Goal: Task Accomplishment & Management: Manage account settings

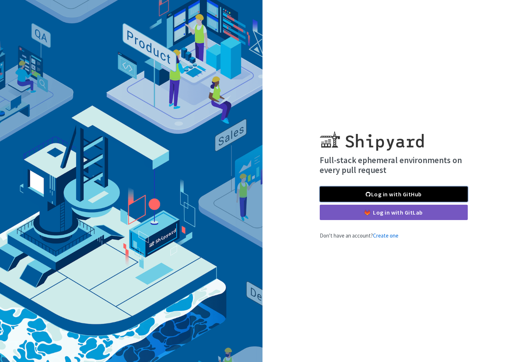
click at [414, 194] on link "Log in with GitHub" at bounding box center [394, 193] width 148 height 15
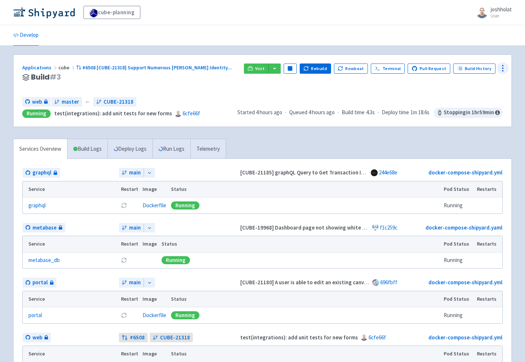
click at [506, 69] on icon at bounding box center [502, 68] width 9 height 9
click at [477, 84] on span "Configure" at bounding box center [475, 85] width 48 height 10
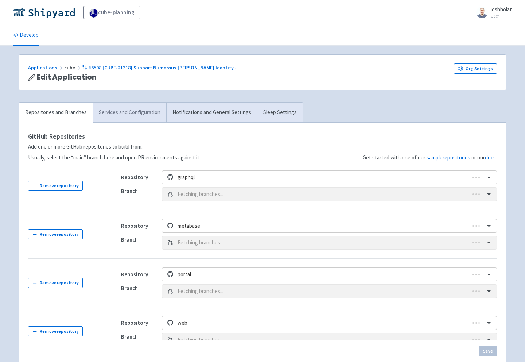
click at [144, 115] on link "Services and Configuration" at bounding box center [130, 112] width 74 height 20
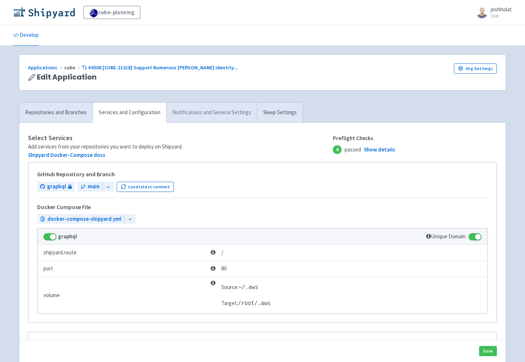
click at [198, 120] on link "Notifications and General Settings" at bounding box center [211, 112] width 91 height 20
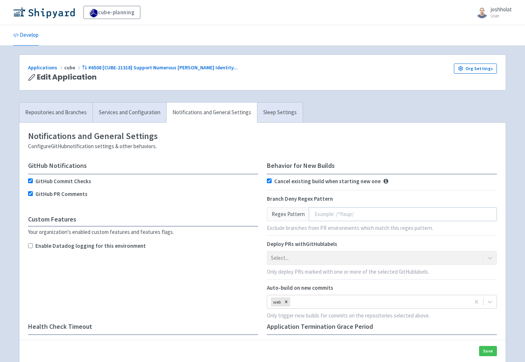
click at [30, 245] on input "Enable Datadog logging for this environment" at bounding box center [30, 245] width 5 height 5
checkbox input "true"
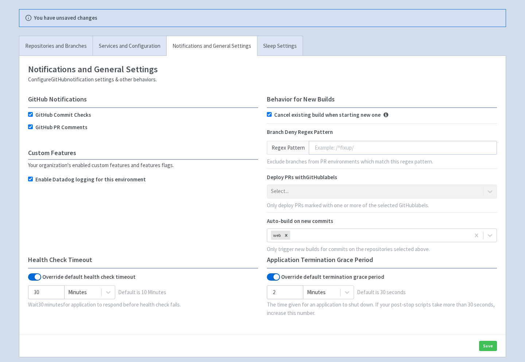
scroll to position [108, 0]
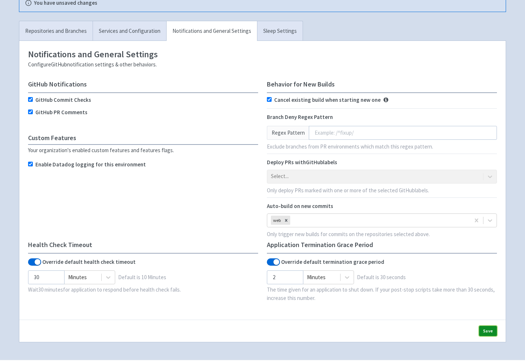
click at [485, 326] on button "Save" at bounding box center [488, 331] width 18 height 10
